Goal: Information Seeking & Learning: Learn about a topic

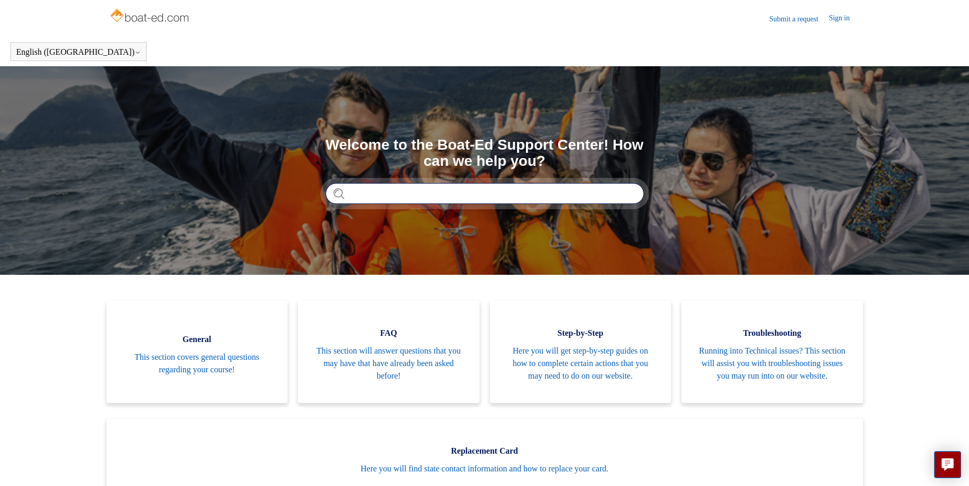
click at [378, 194] on input "Search" at bounding box center [484, 193] width 318 height 21
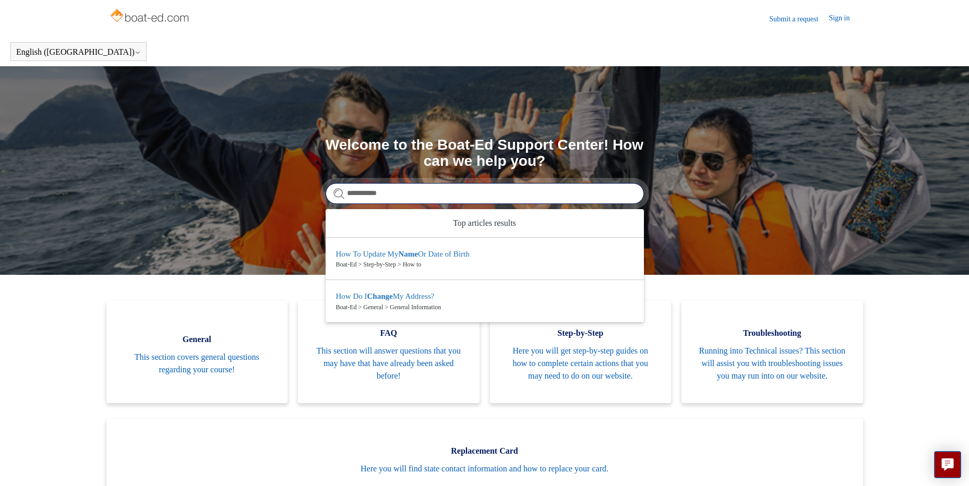
type input "**********"
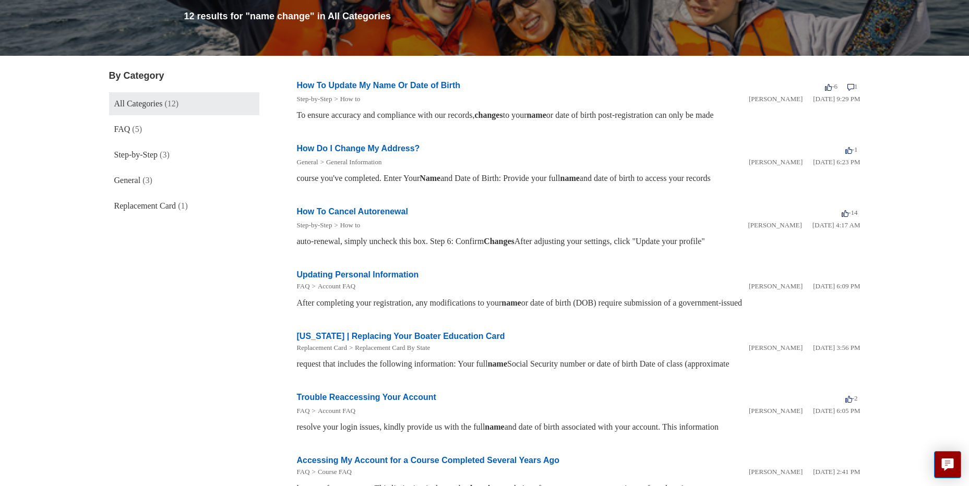
scroll to position [156, 0]
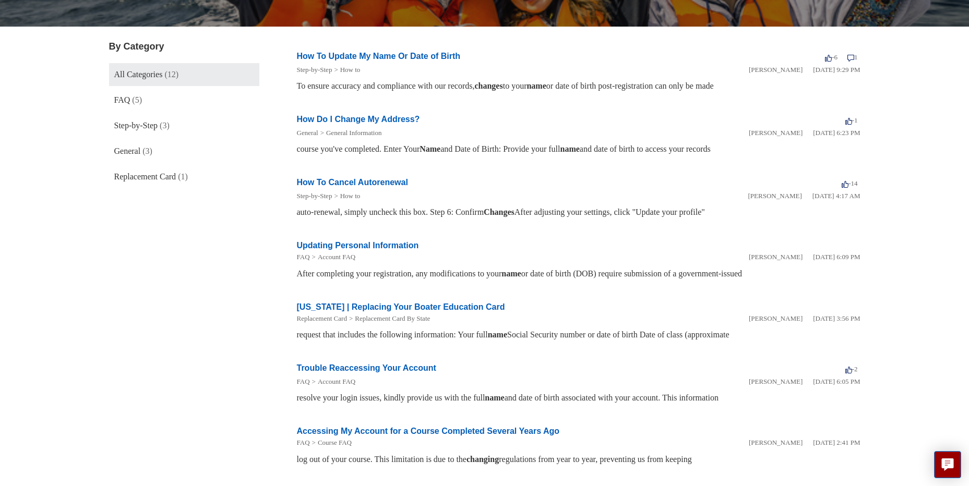
click at [387, 243] on link "Updating Personal Information" at bounding box center [358, 245] width 122 height 9
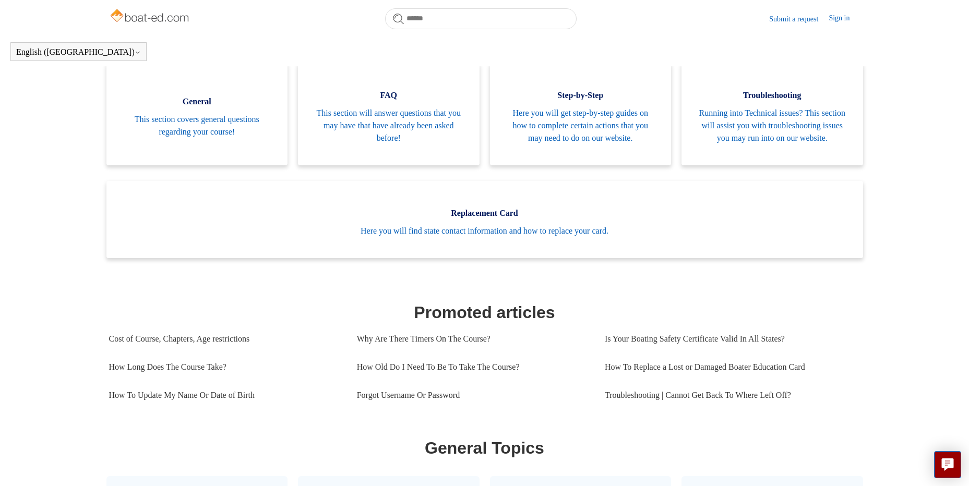
click at [197, 146] on link "General This section covers general questions regarding your course!" at bounding box center [197, 114] width 182 height 102
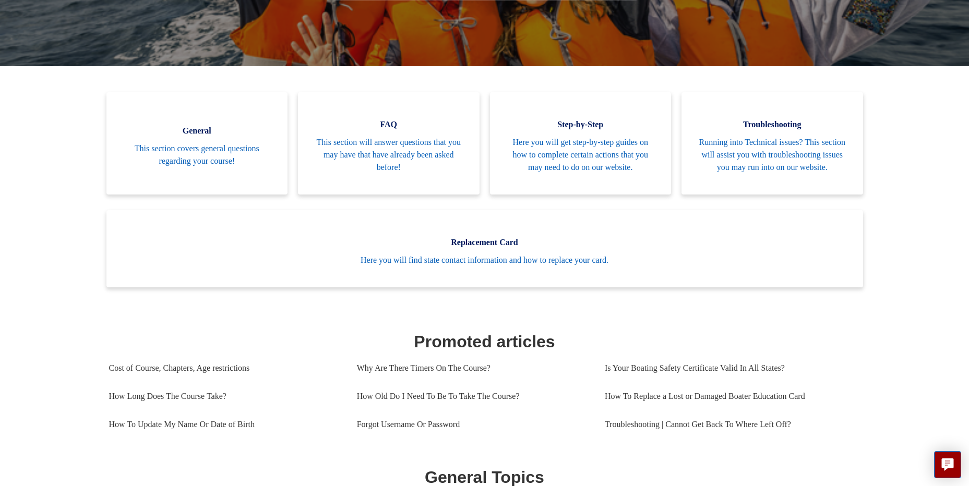
scroll to position [179, 0]
